Goal: Information Seeking & Learning: Find specific fact

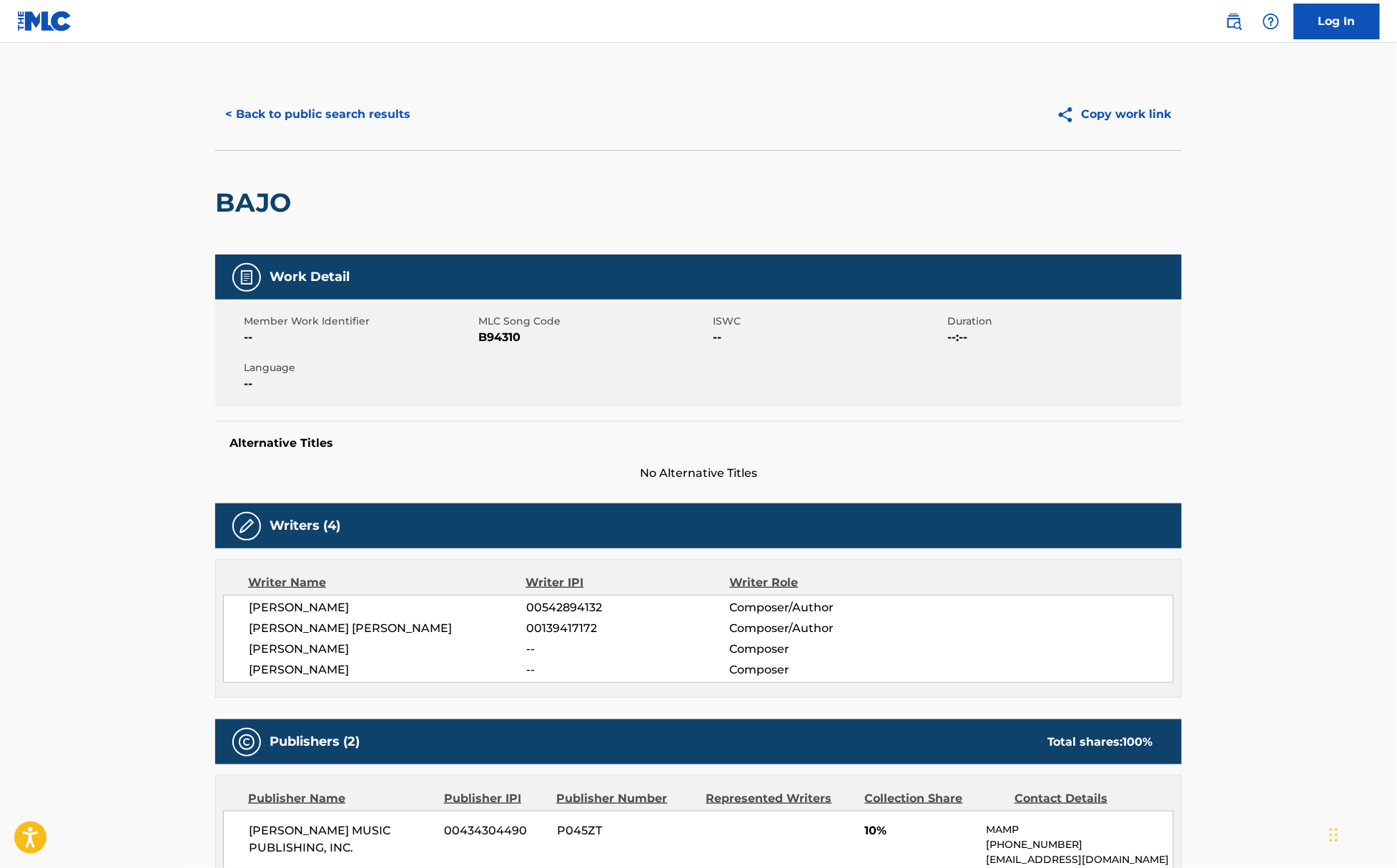
click at [38, 26] on img at bounding box center [44, 21] width 55 height 21
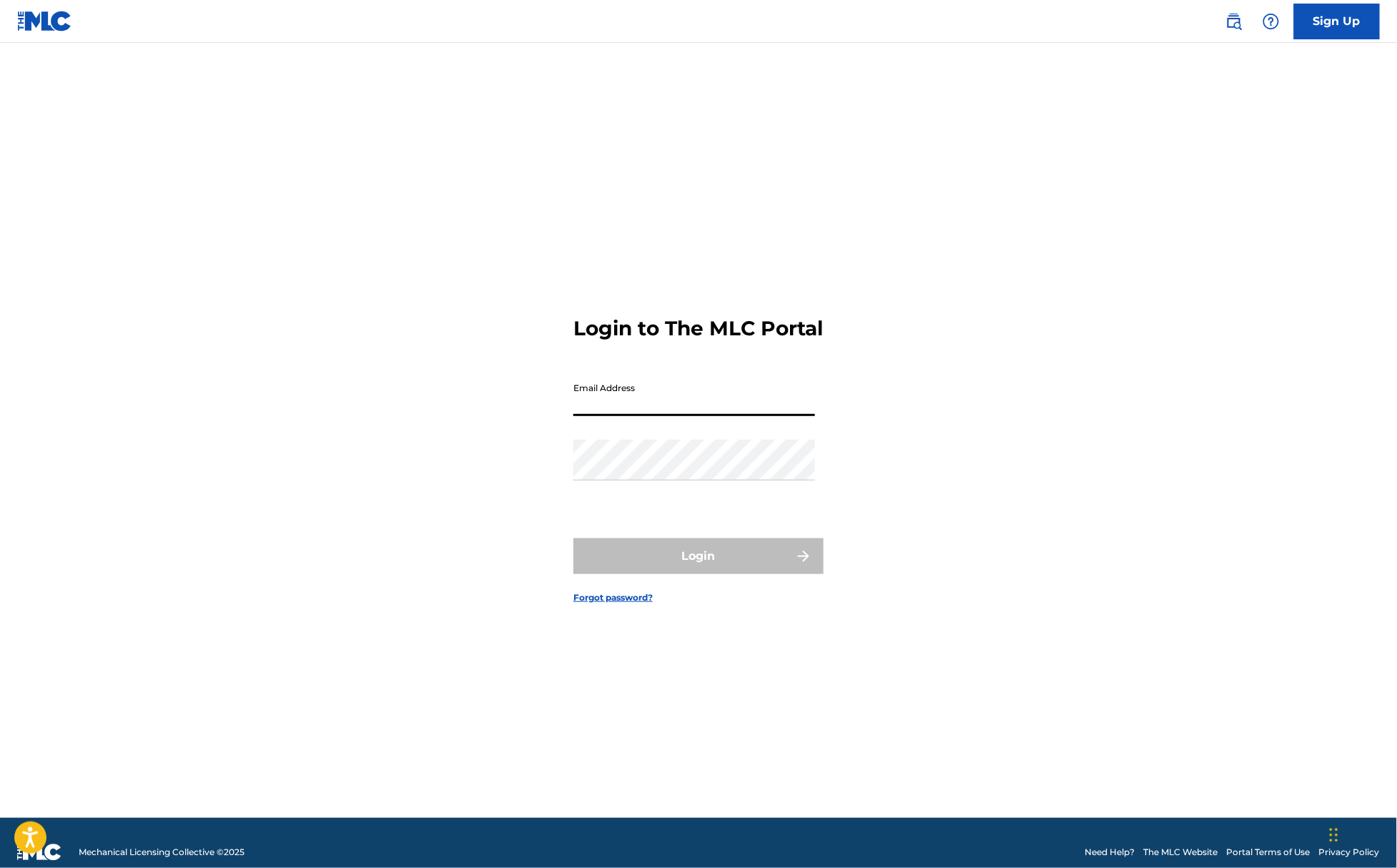
click at [638, 413] on input "Email Address" at bounding box center [694, 395] width 242 height 40
type input "[EMAIL_ADDRESS][DOMAIN_NAME]"
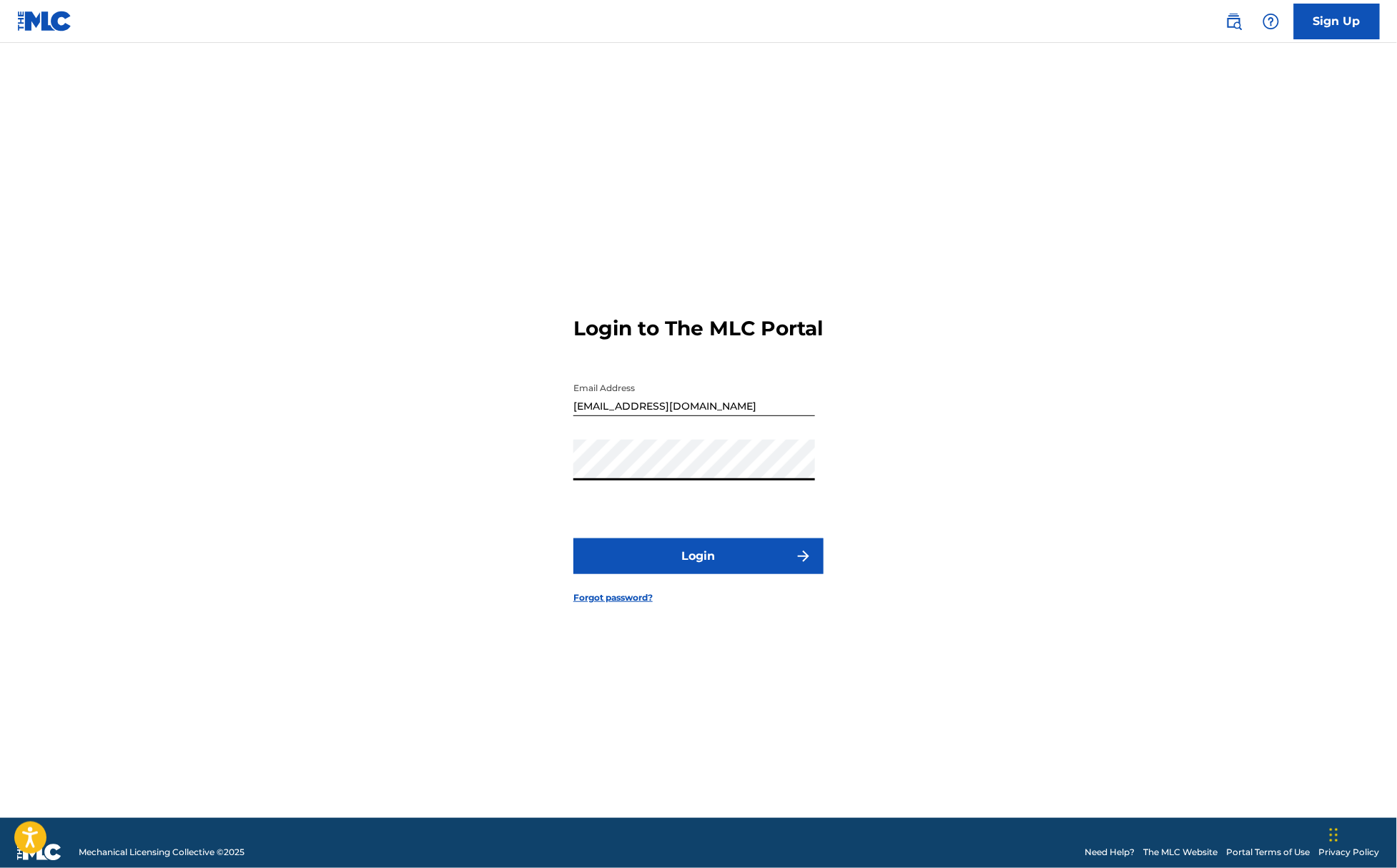
click at [632, 572] on button "Login" at bounding box center [698, 556] width 250 height 36
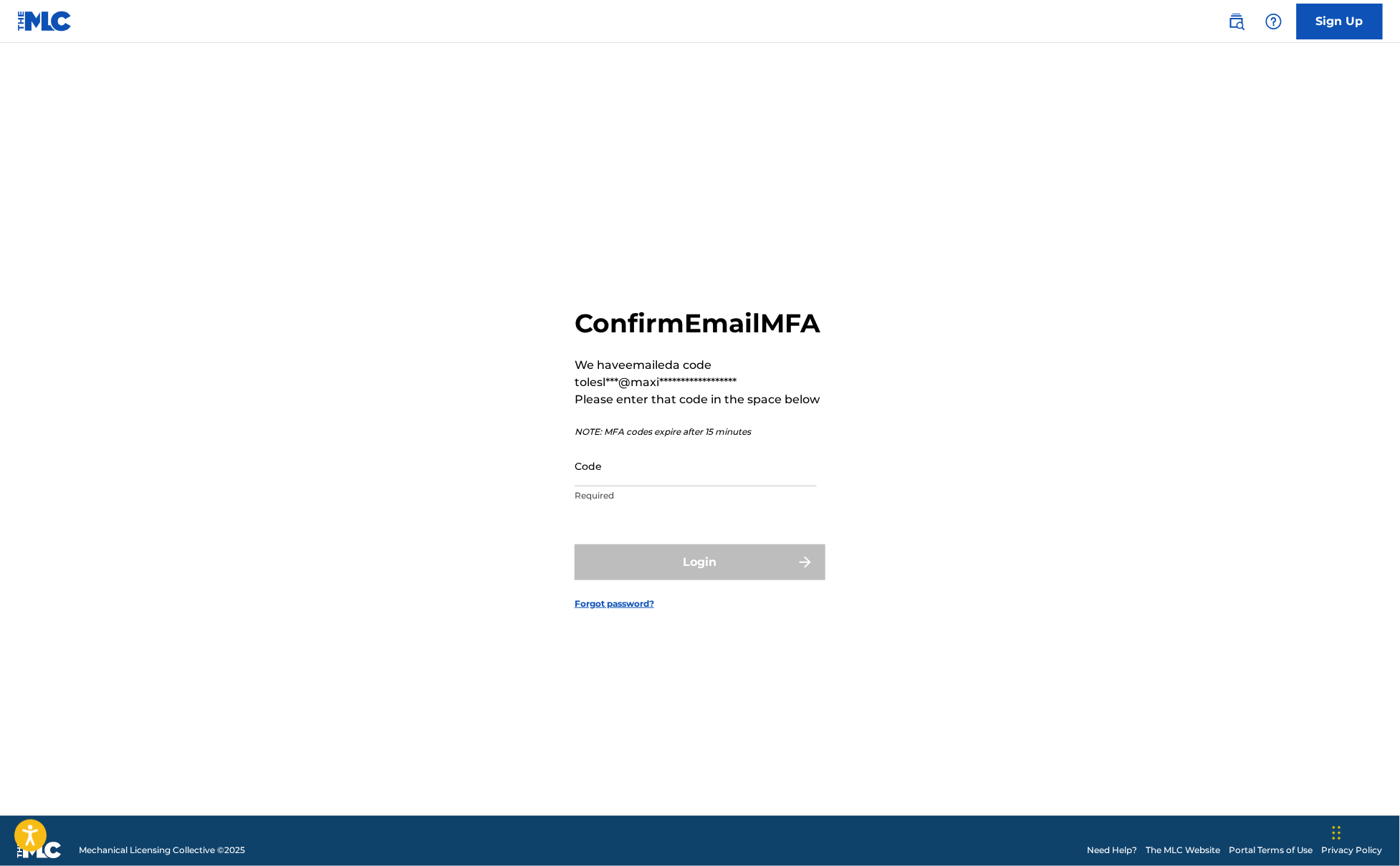
drag, startPoint x: 640, startPoint y: 471, endPoint x: 640, endPoint y: 479, distance: 8.0
click at [640, 471] on input "Code" at bounding box center [695, 466] width 243 height 41
paste input "528714"
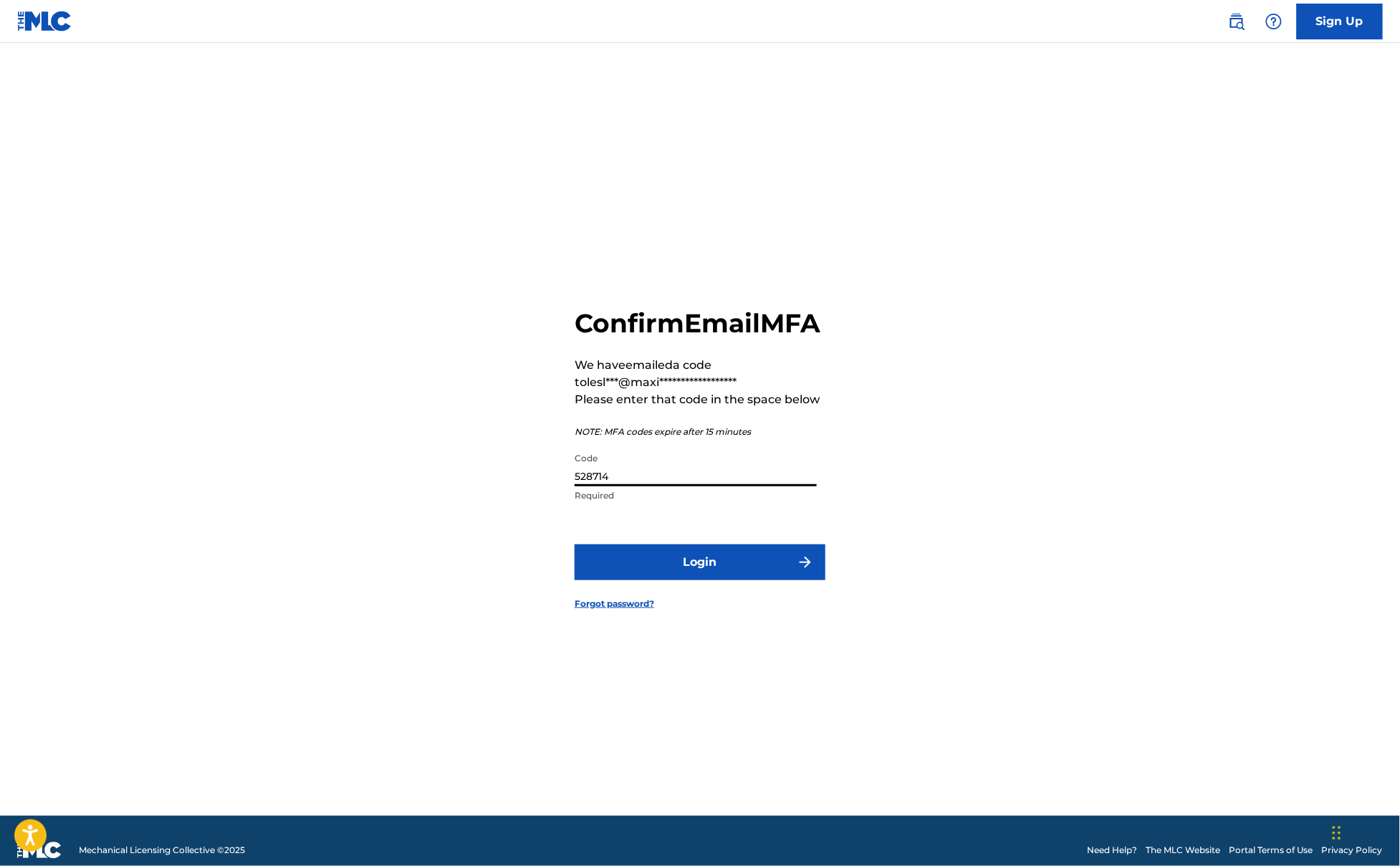
type input "528714"
click at [696, 578] on button "Login" at bounding box center [700, 562] width 251 height 36
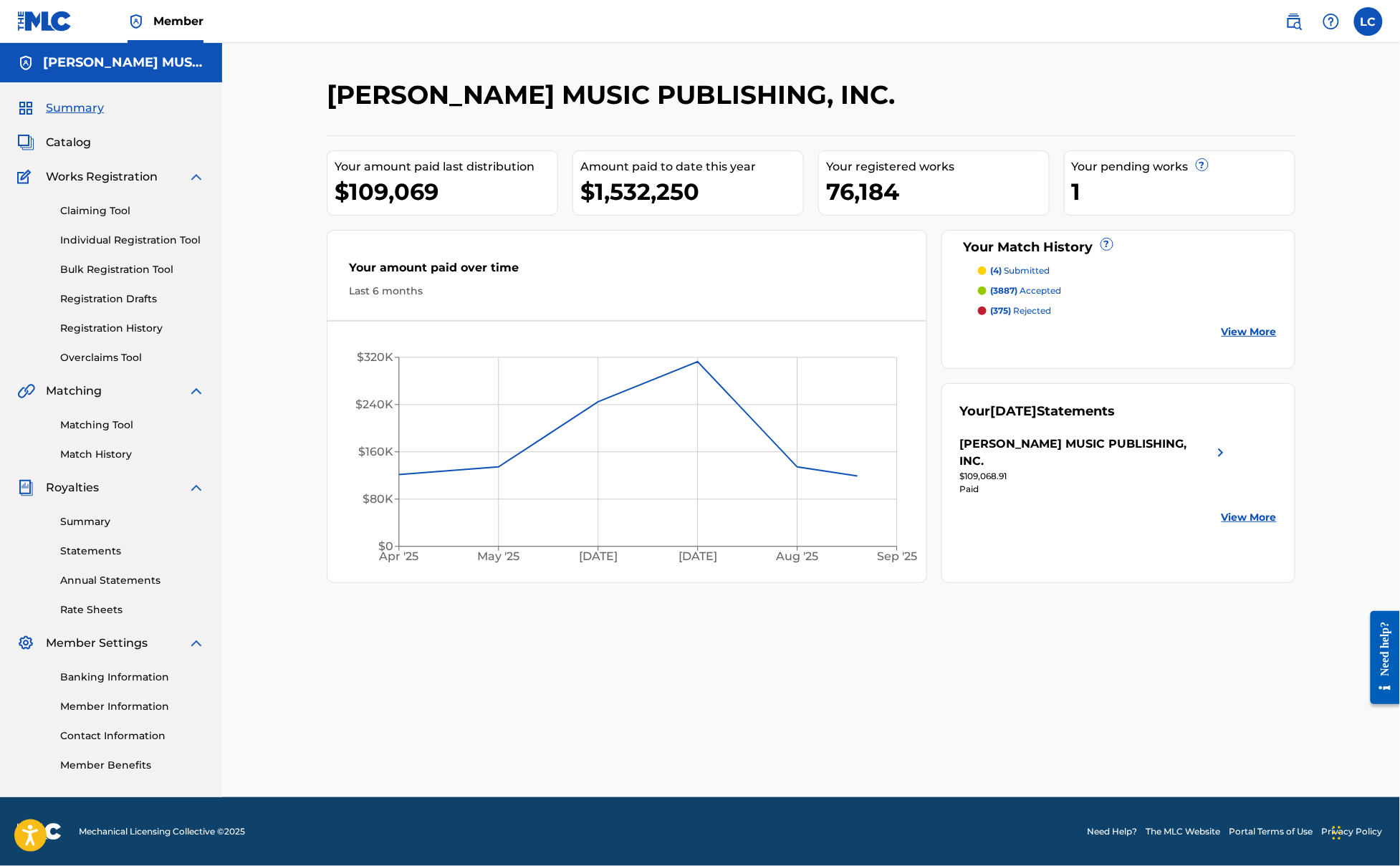
click at [73, 142] on span "Catalog" at bounding box center [68, 142] width 45 height 17
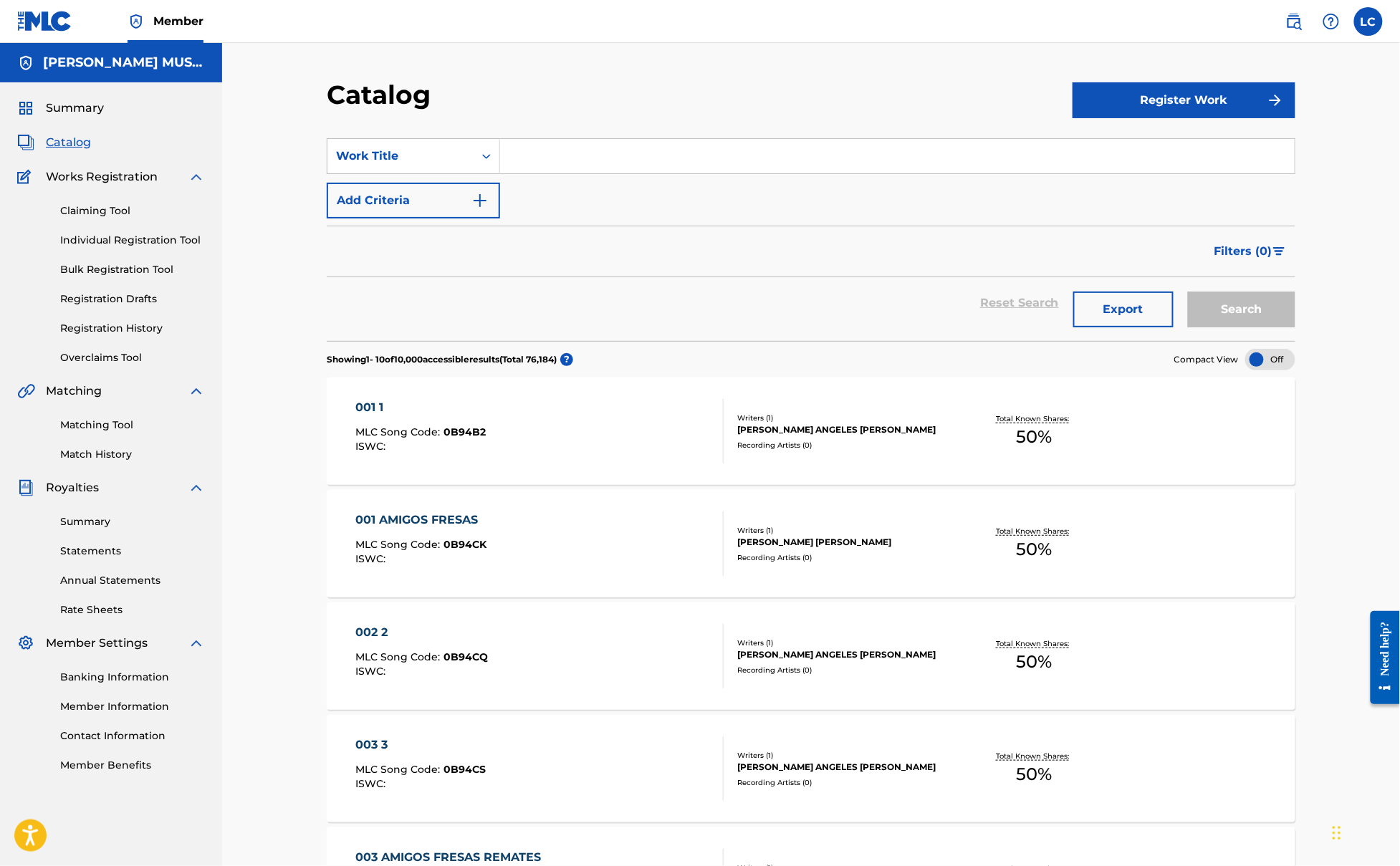
click at [526, 153] on input "Search Form" at bounding box center [897, 156] width 795 height 34
type input "b"
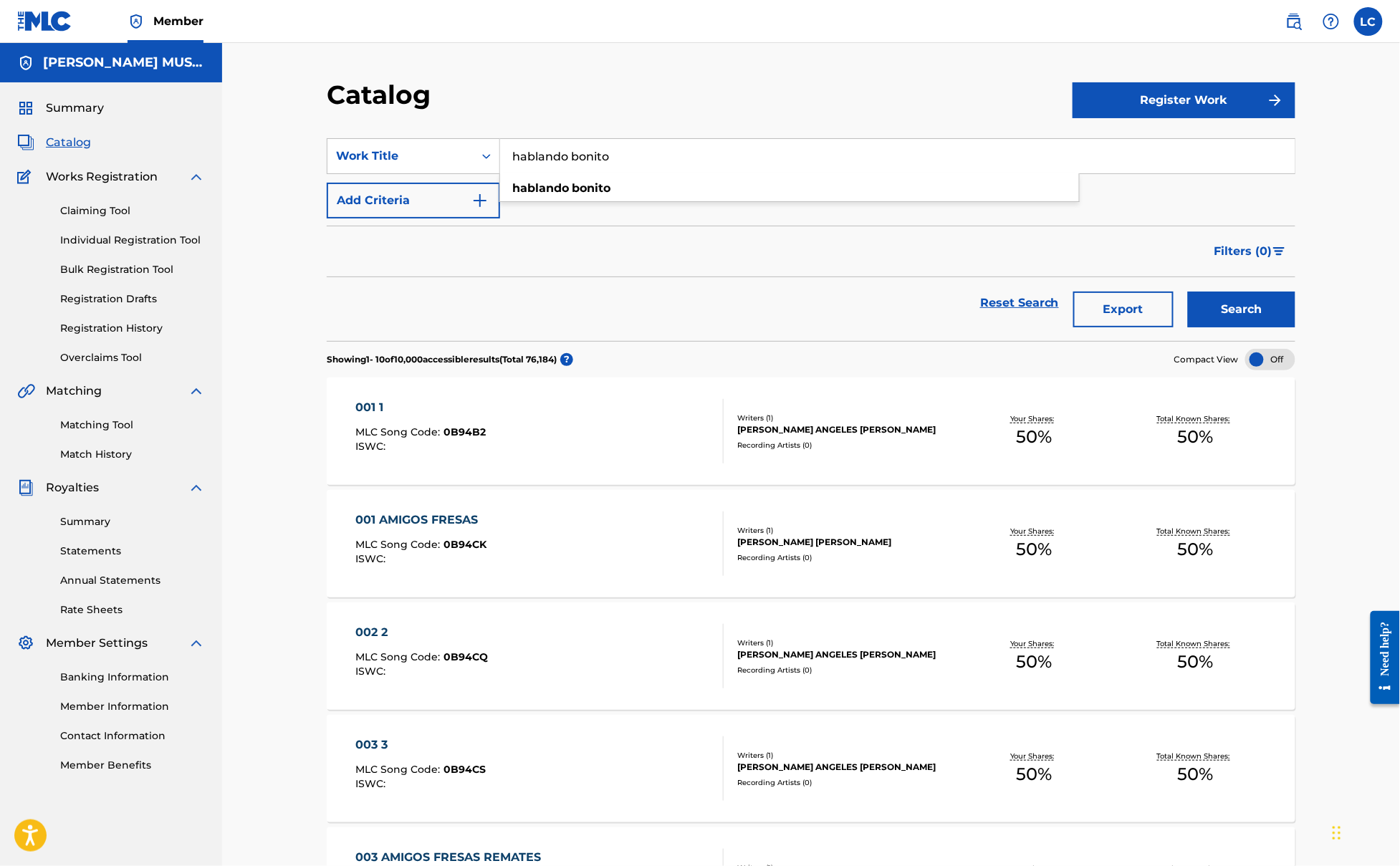
type input "hablando bonito"
click at [1188, 292] on button "Search" at bounding box center [1242, 310] width 108 height 36
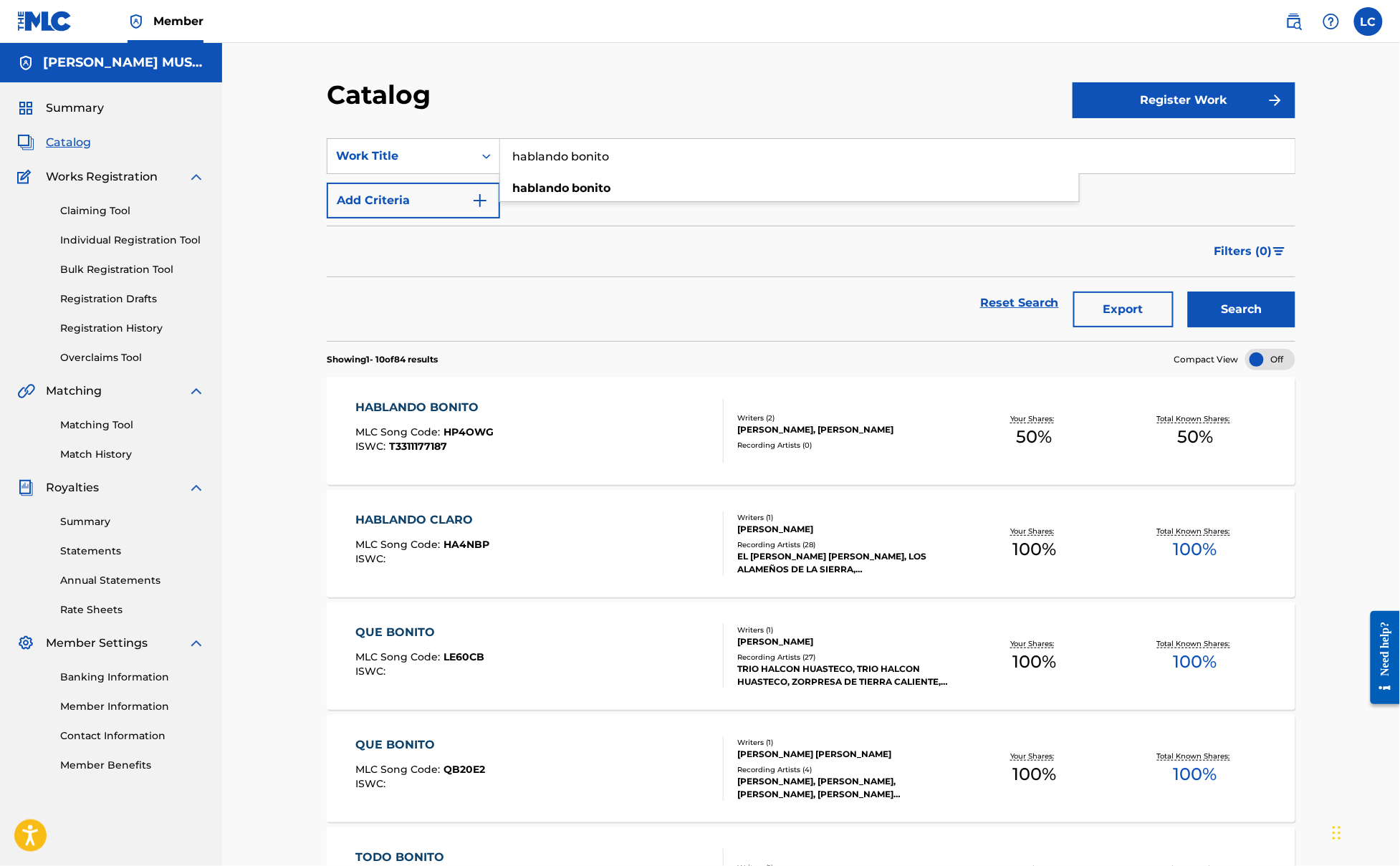
click at [124, 324] on link "Registration History" at bounding box center [132, 328] width 145 height 15
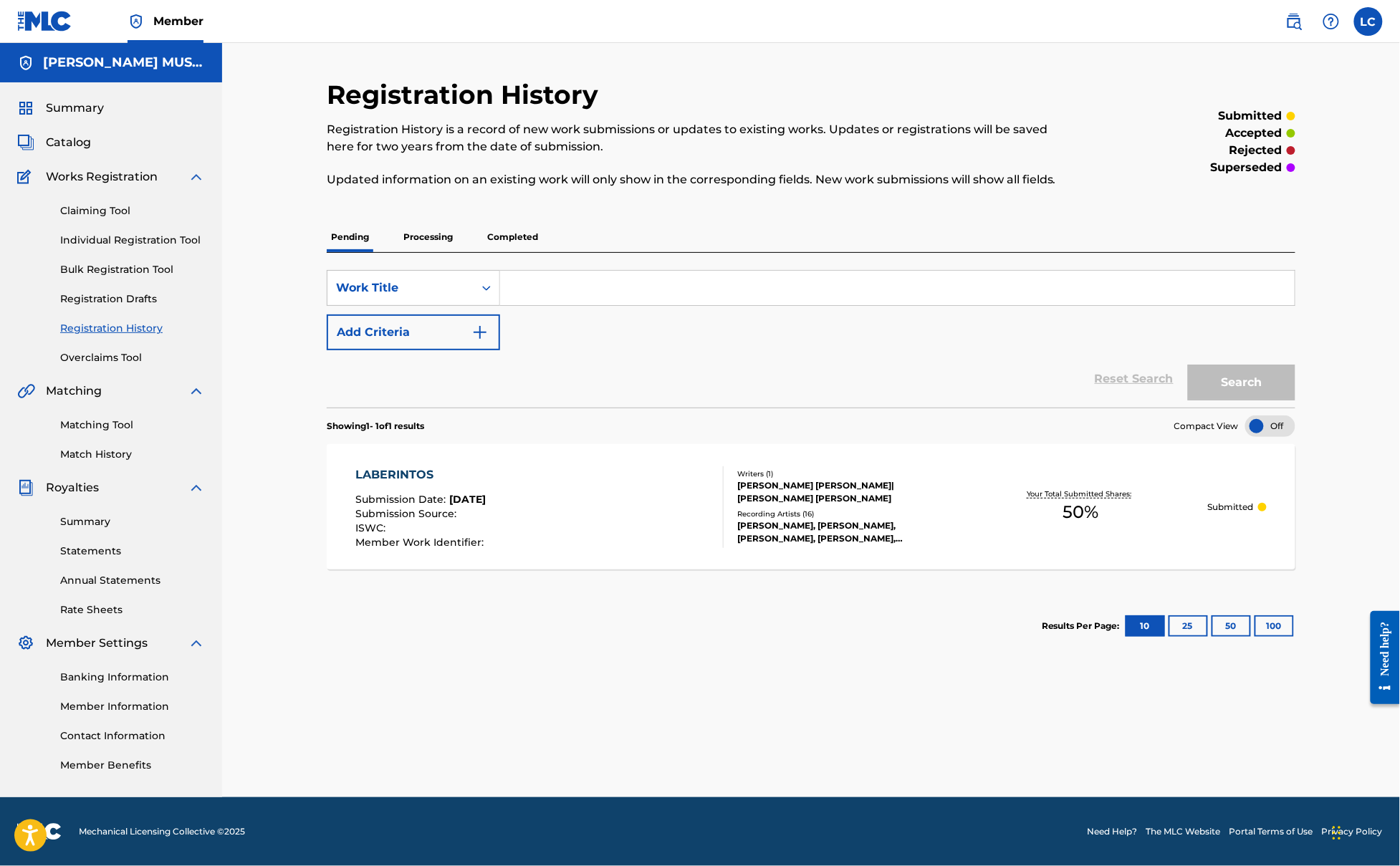
click at [69, 146] on span "Catalog" at bounding box center [68, 142] width 45 height 17
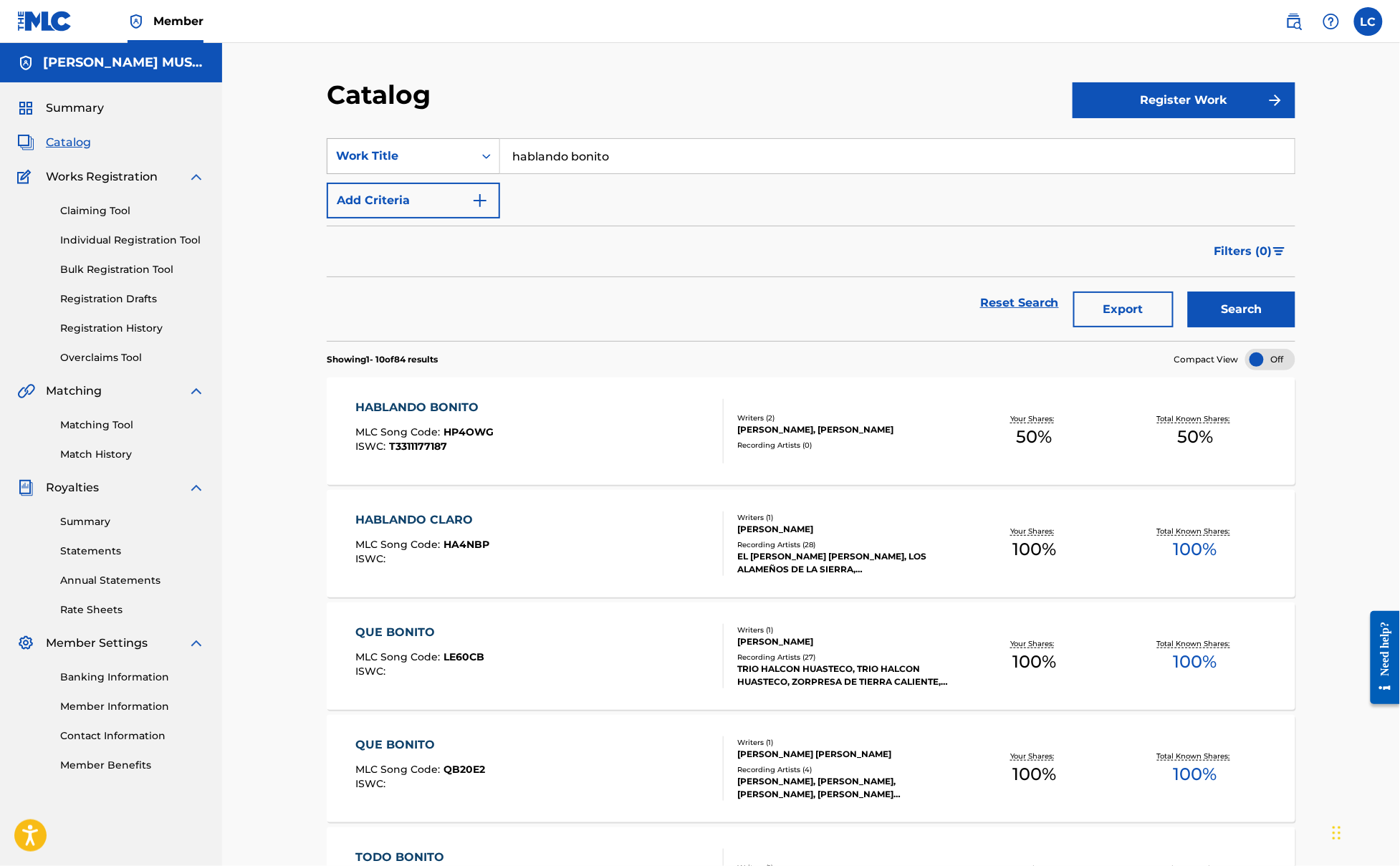
click at [456, 161] on div "Work Title" at bounding box center [401, 155] width 129 height 17
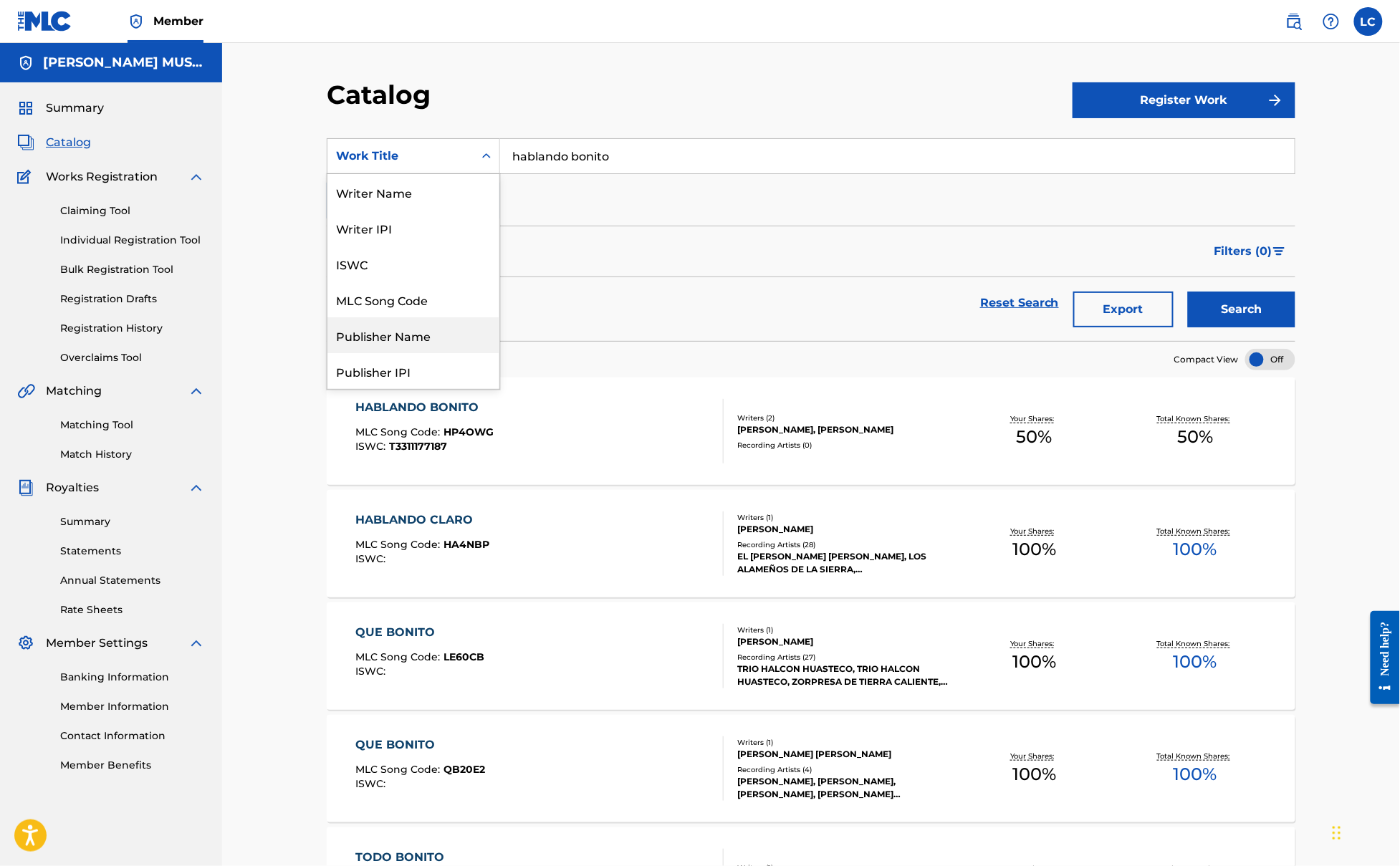
click at [429, 327] on div "Publisher Name" at bounding box center [413, 335] width 172 height 36
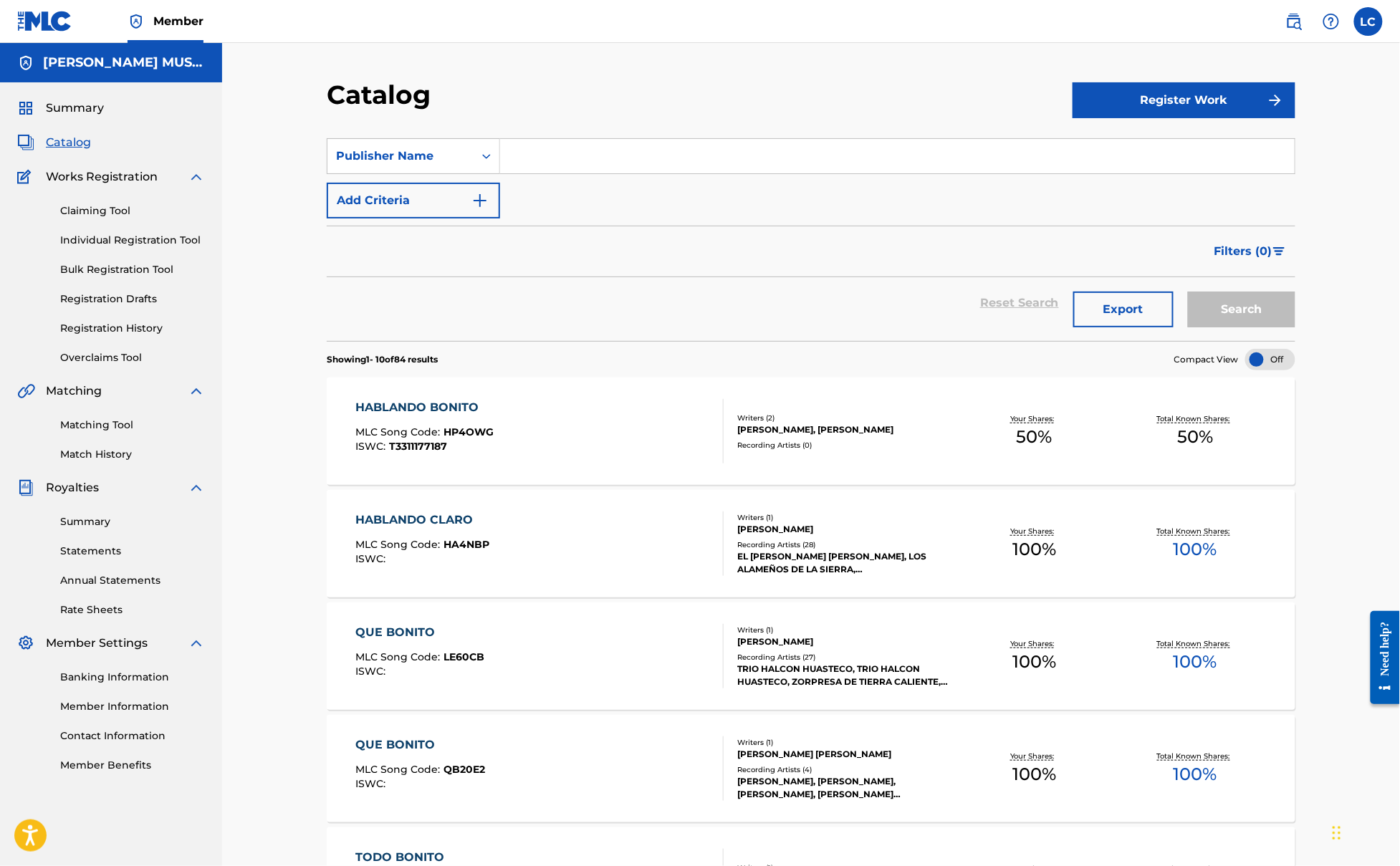
click at [565, 150] on input "Search Form" at bounding box center [897, 156] width 795 height 34
type input "colectivo independiente"
click at [1188, 292] on button "Search" at bounding box center [1242, 310] width 108 height 36
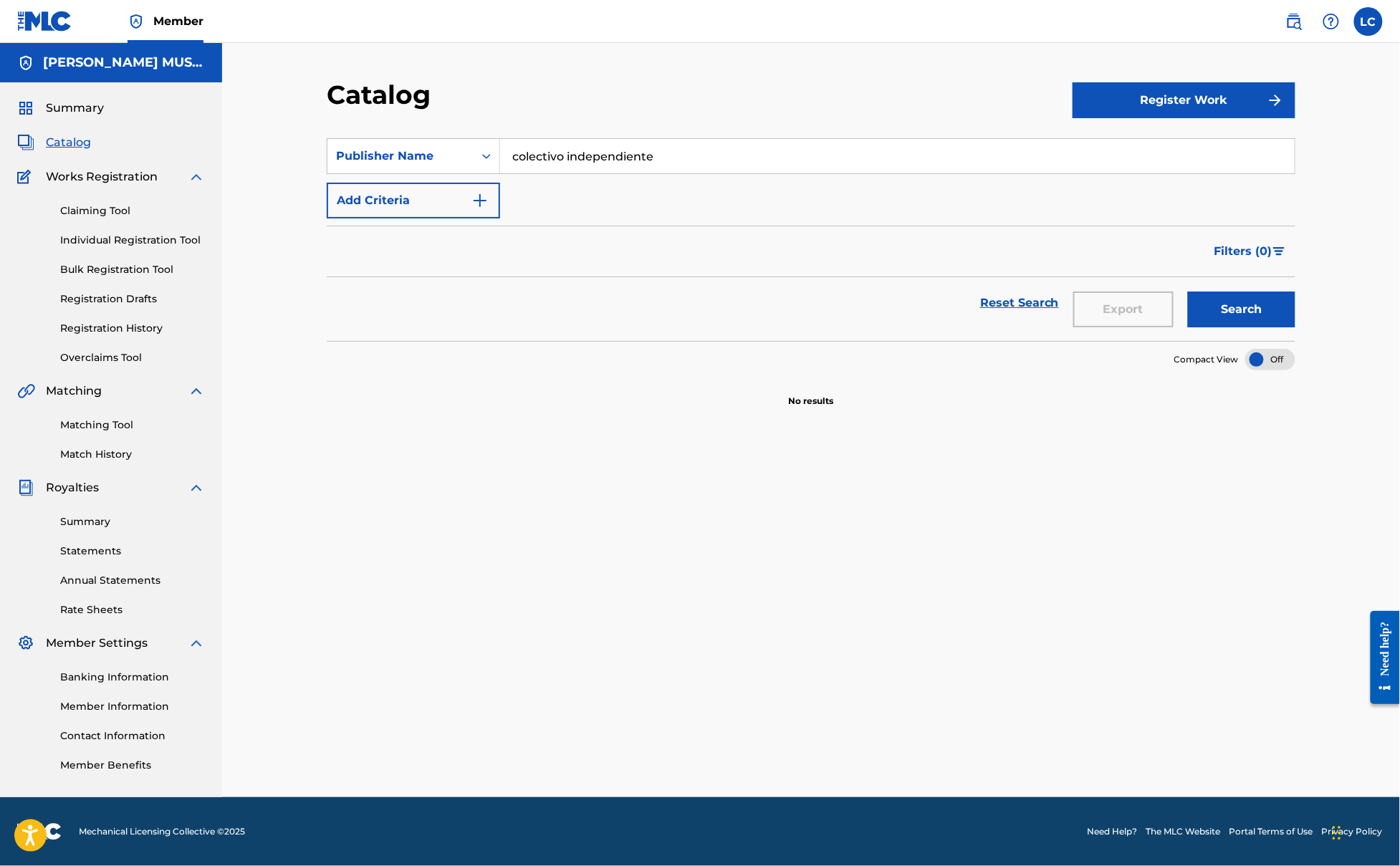
click at [1232, 315] on button "Search" at bounding box center [1242, 310] width 108 height 36
click at [1291, 17] on img at bounding box center [1293, 21] width 17 height 17
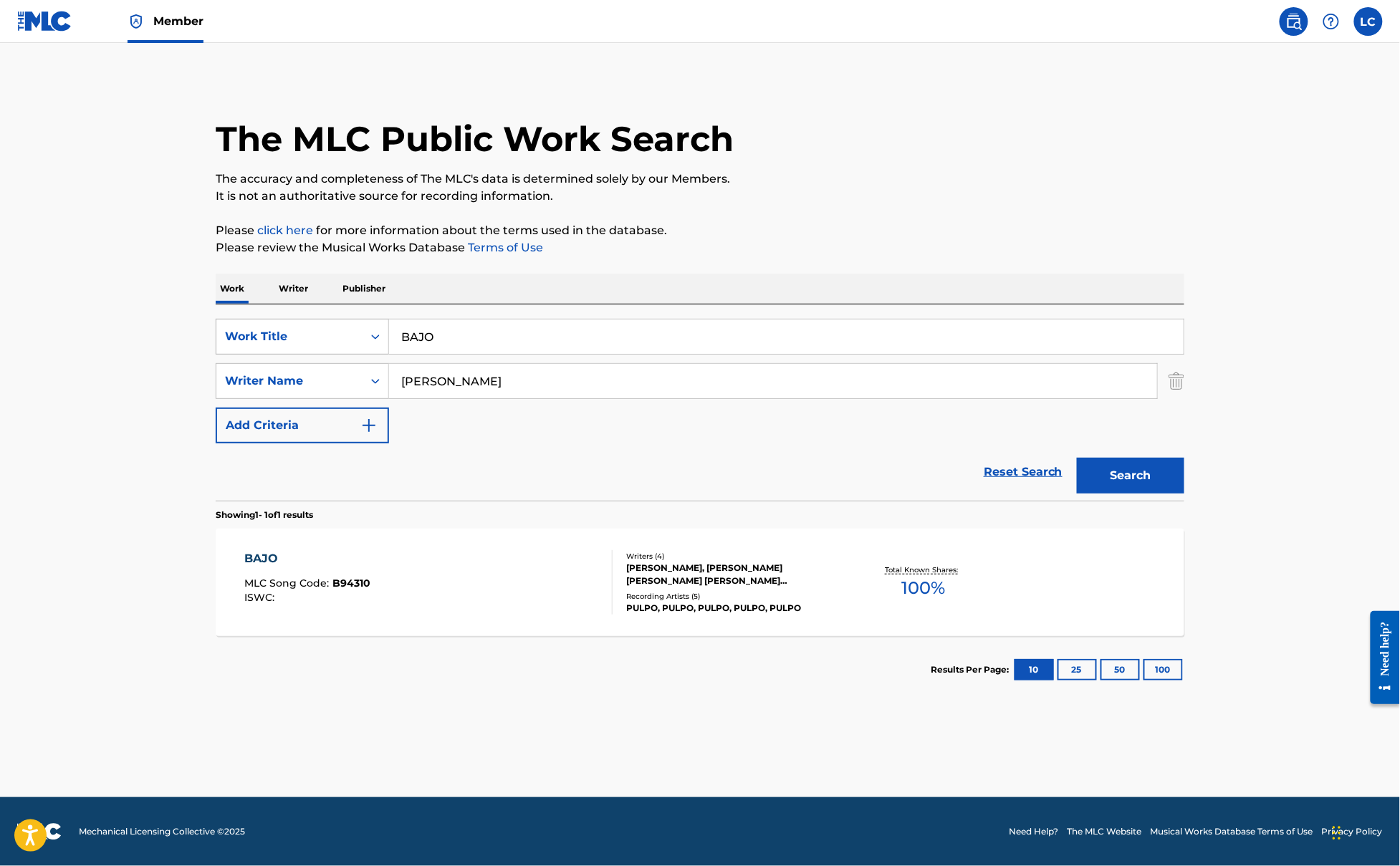
click at [331, 347] on div "Work Title" at bounding box center [289, 336] width 146 height 27
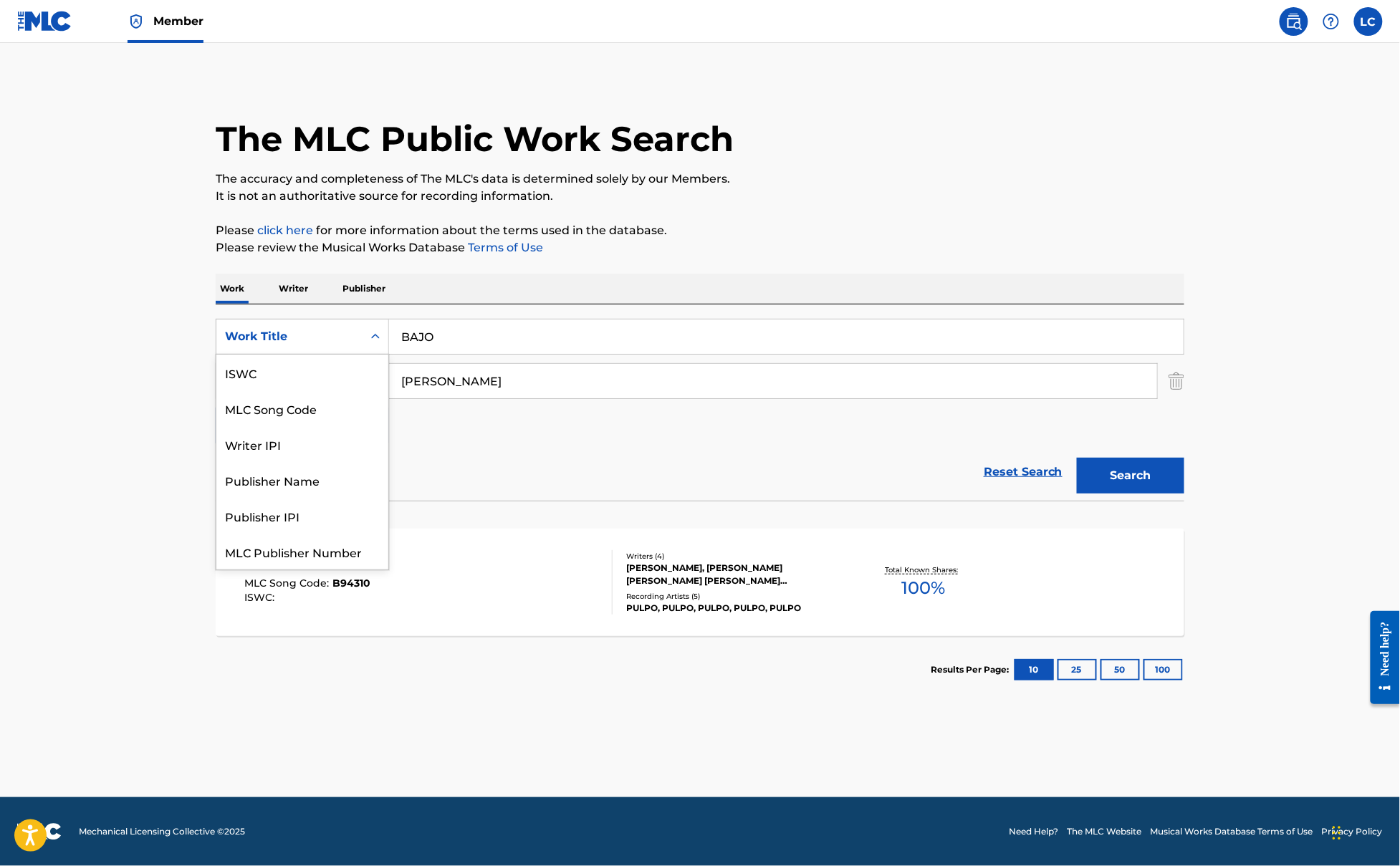
scroll to position [36, 0]
click at [307, 447] on div "Publisher Name" at bounding box center [302, 444] width 172 height 36
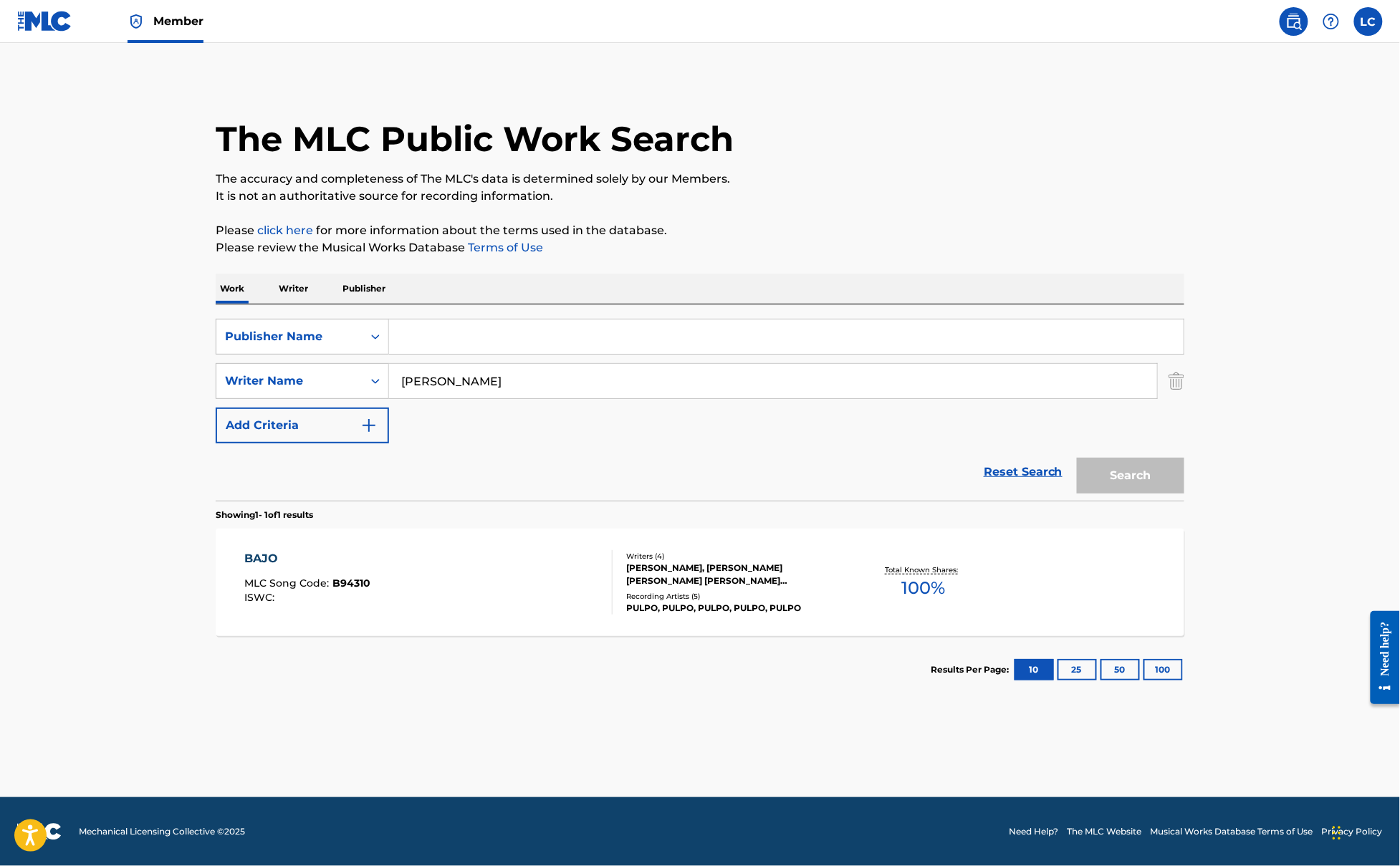
click at [1176, 371] on img "Search Form" at bounding box center [1177, 381] width 16 height 36
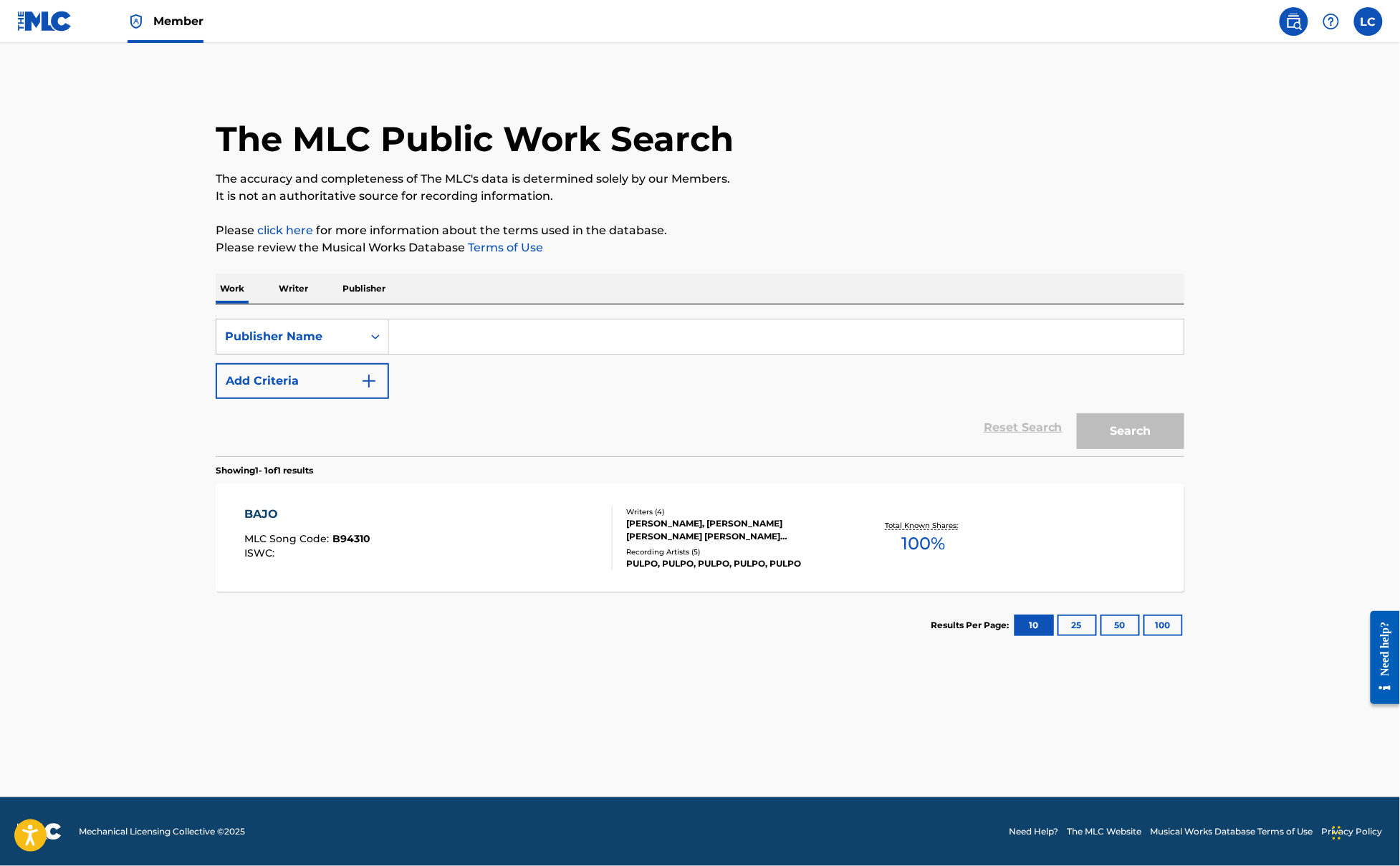
click at [800, 335] on input "Search Form" at bounding box center [786, 336] width 795 height 34
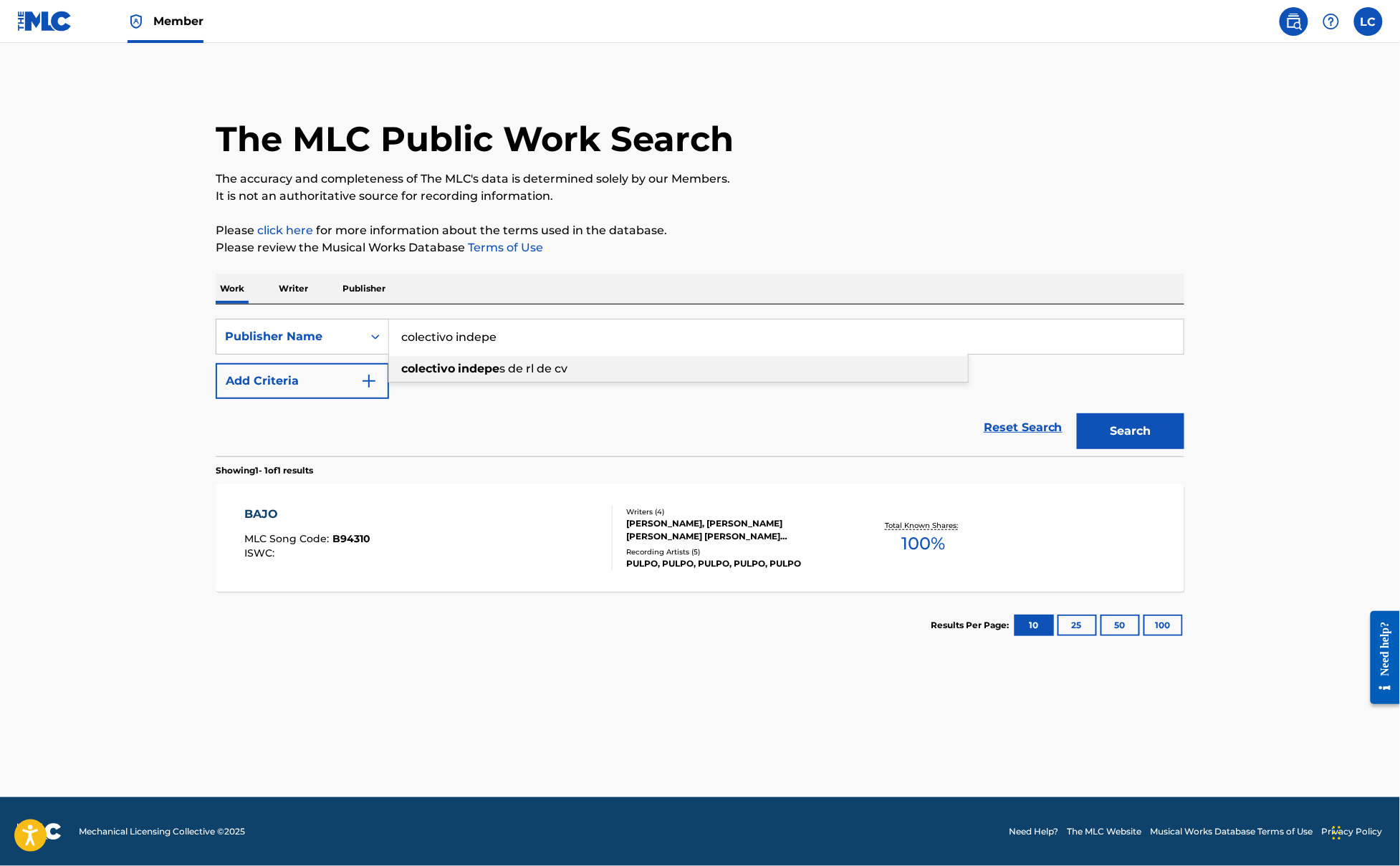
click at [627, 370] on div "colectivo indepe s de rl de cv" at bounding box center [678, 369] width 579 height 26
type input "colectivo indepe s de rl de cv"
click at [1145, 444] on button "Search" at bounding box center [1131, 431] width 108 height 36
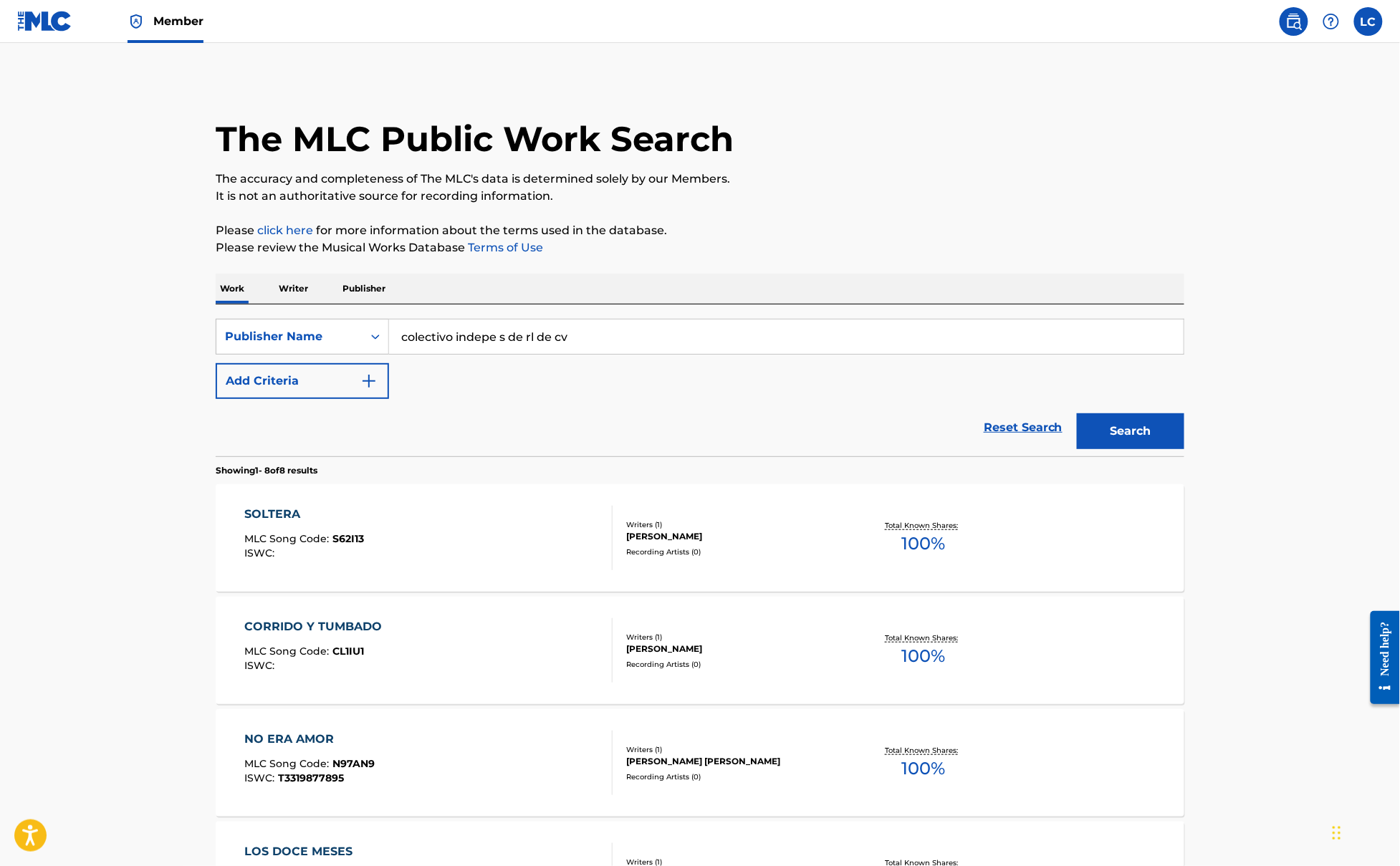
scroll to position [159, 0]
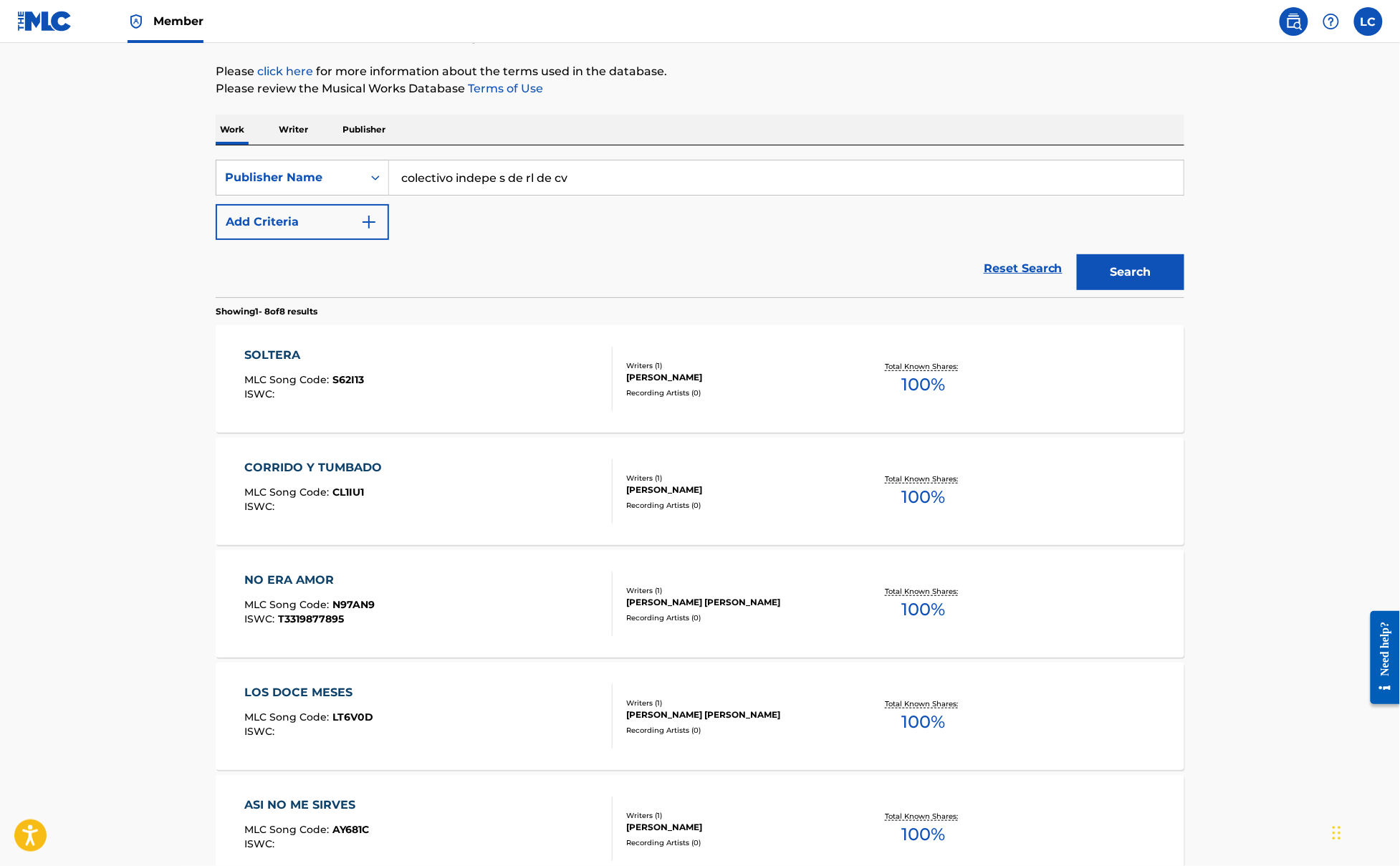
click at [657, 362] on div "Writers ( 1 )" at bounding box center [734, 366] width 216 height 11
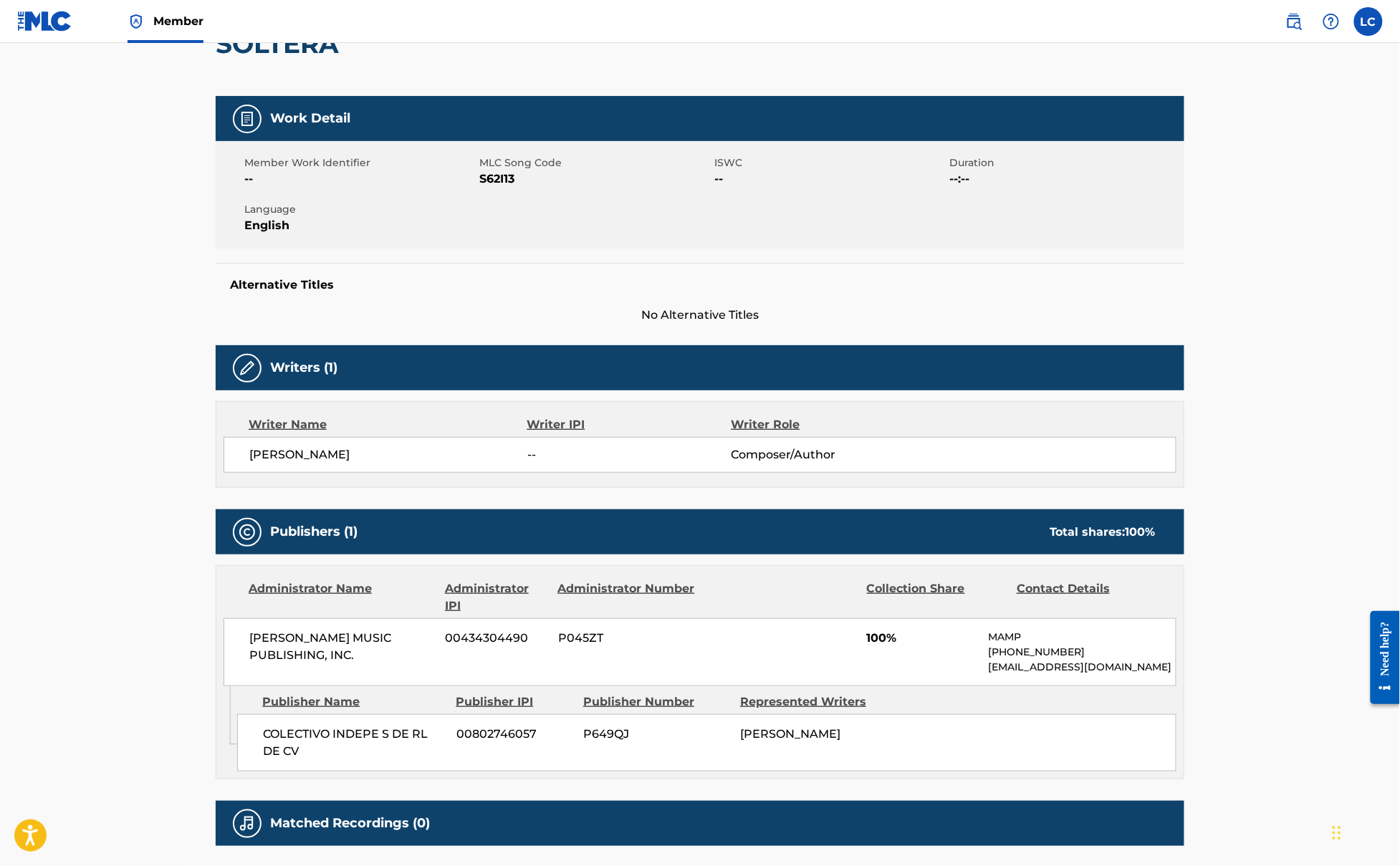
scroll to position [292, 0]
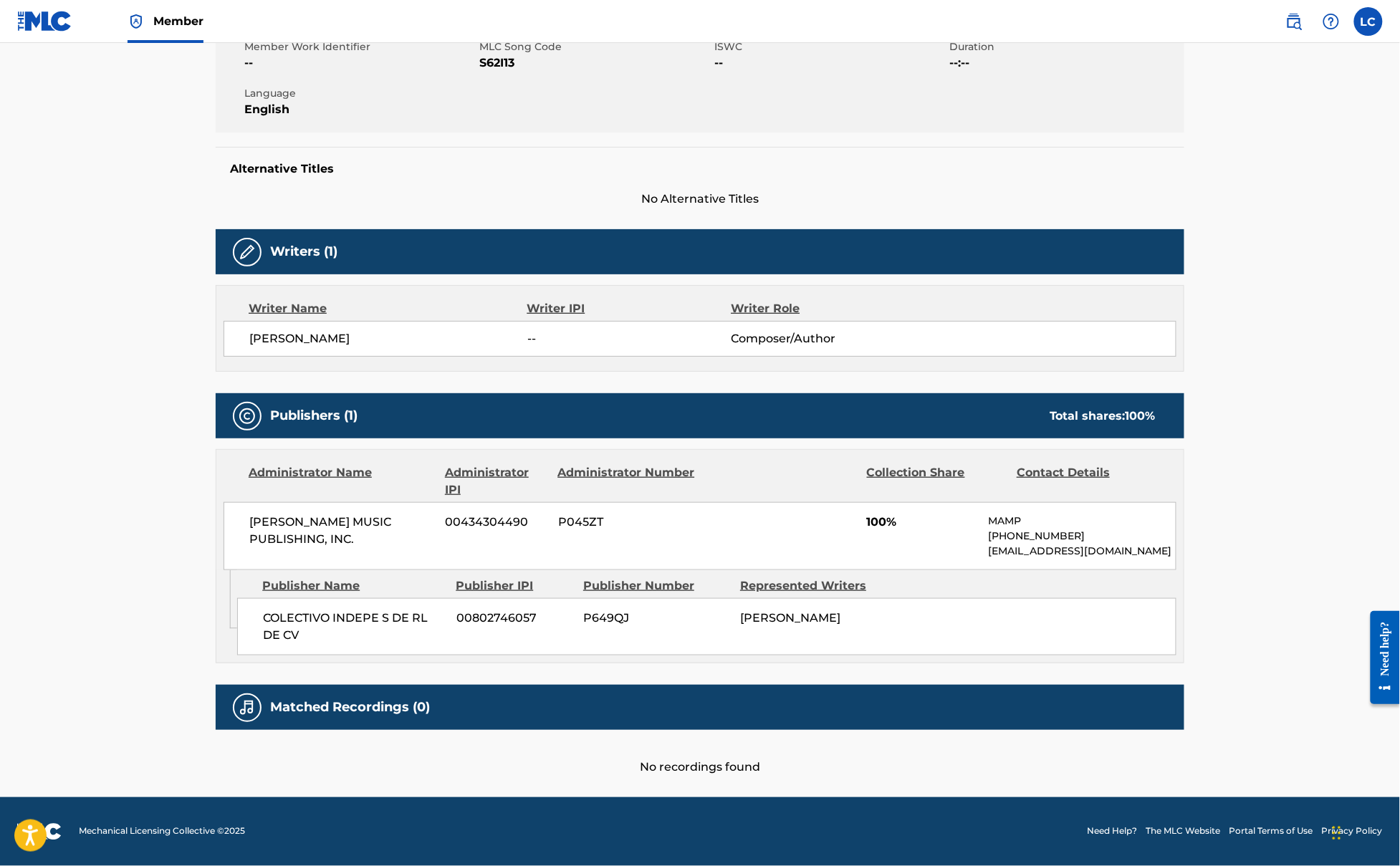
click at [611, 617] on span "P649QJ" at bounding box center [656, 617] width 146 height 17
copy span "P649QJ"
